Goal: Transaction & Acquisition: Subscribe to service/newsletter

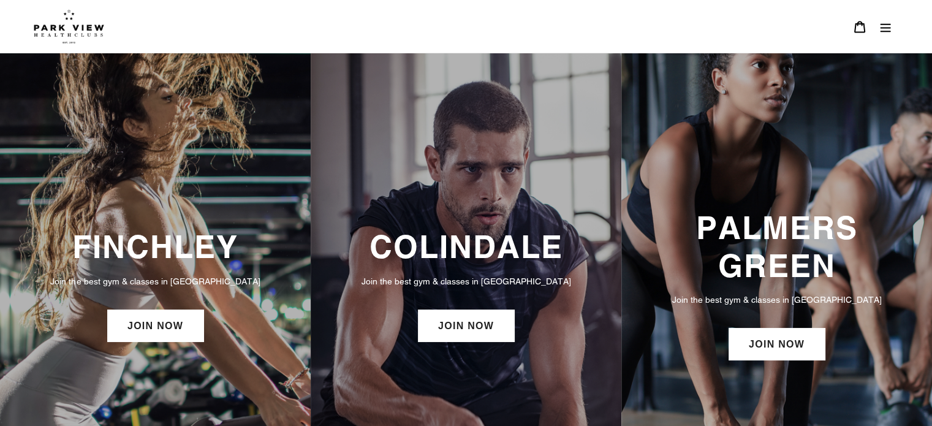
click at [874, 22] on button "Menu" at bounding box center [885, 26] width 26 height 26
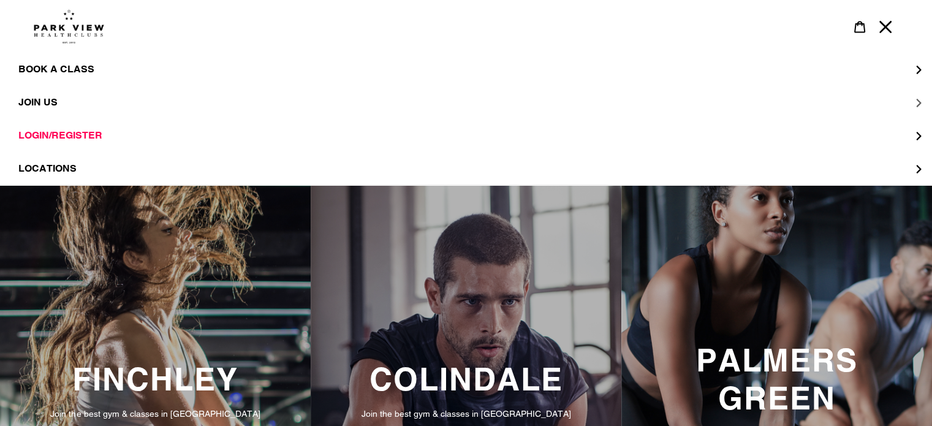
click at [42, 97] on span "JOIN US" at bounding box center [37, 102] width 39 height 12
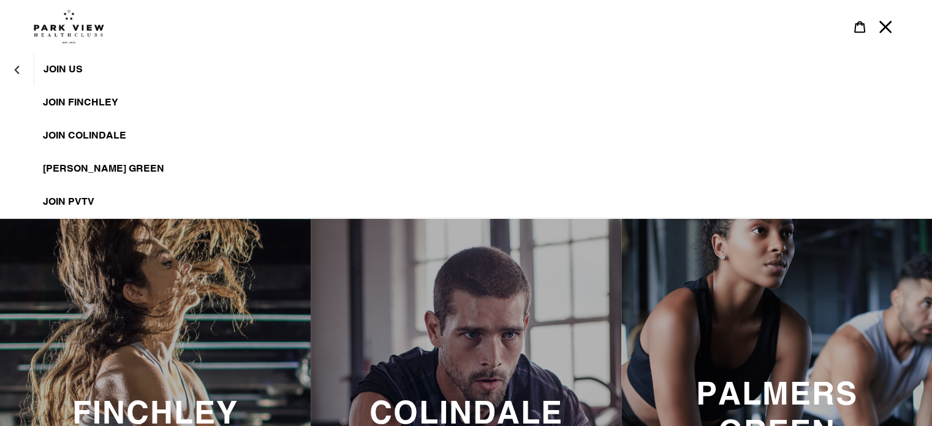
click at [118, 133] on span "JOIN Colindale" at bounding box center [84, 135] width 83 height 12
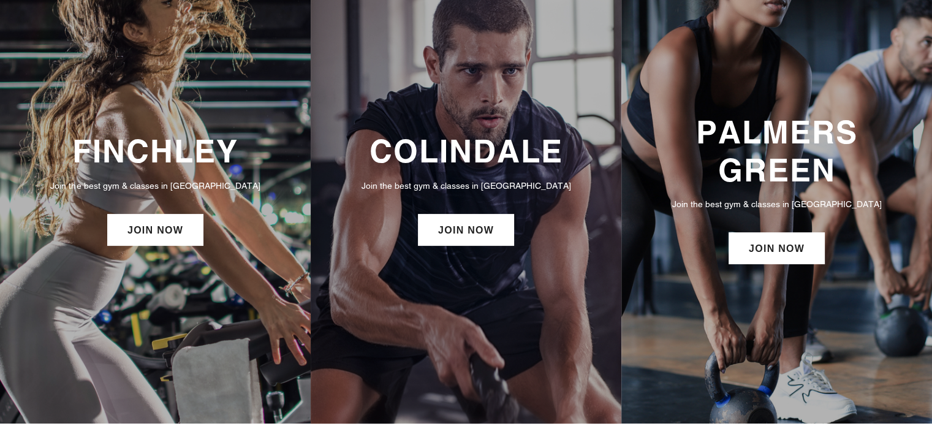
scroll to position [260, 0]
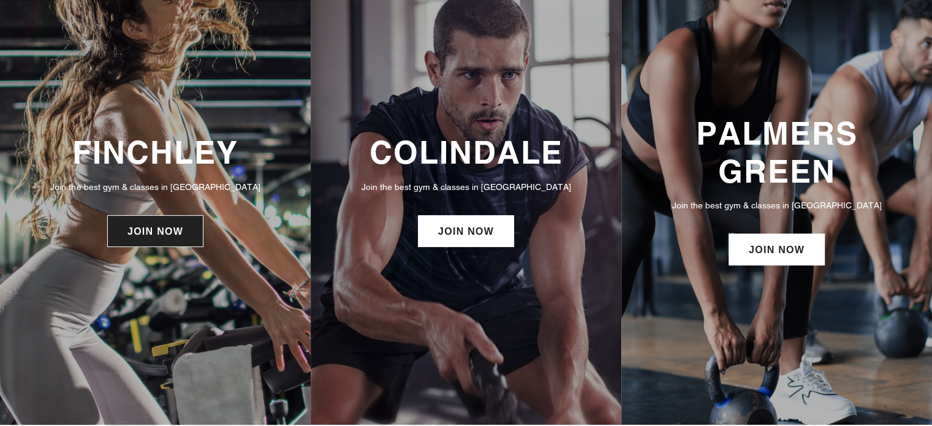
click at [152, 227] on link "JOIN NOW" at bounding box center [155, 231] width 96 height 32
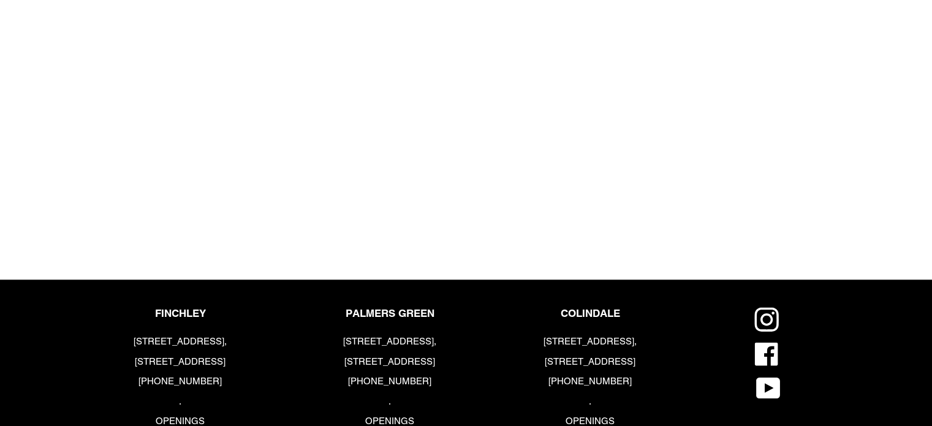
scroll to position [1262, 0]
